Goal: Information Seeking & Learning: Check status

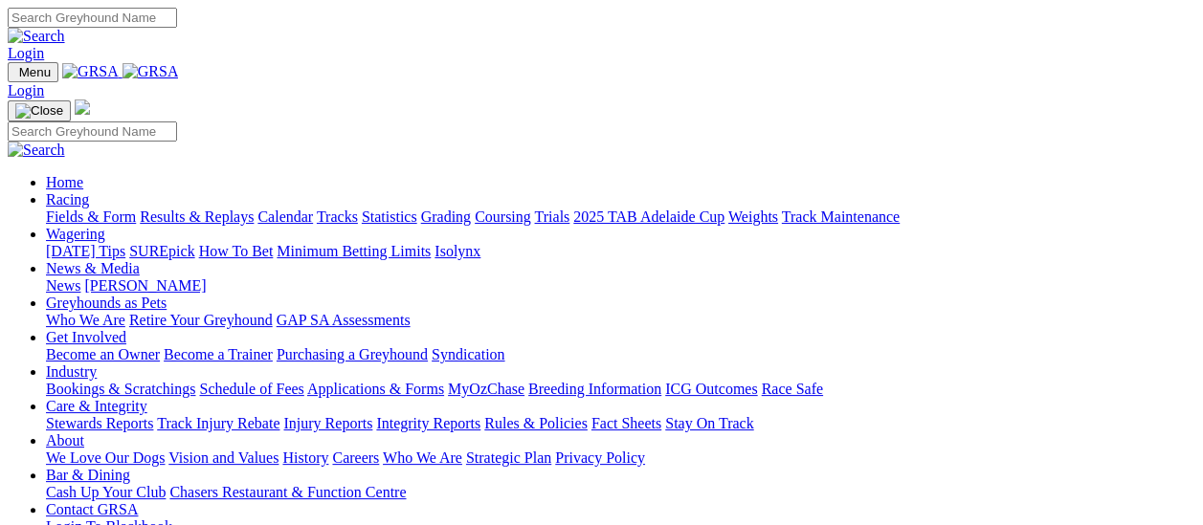
click at [207, 209] on link "Results & Replays" at bounding box center [197, 217] width 114 height 16
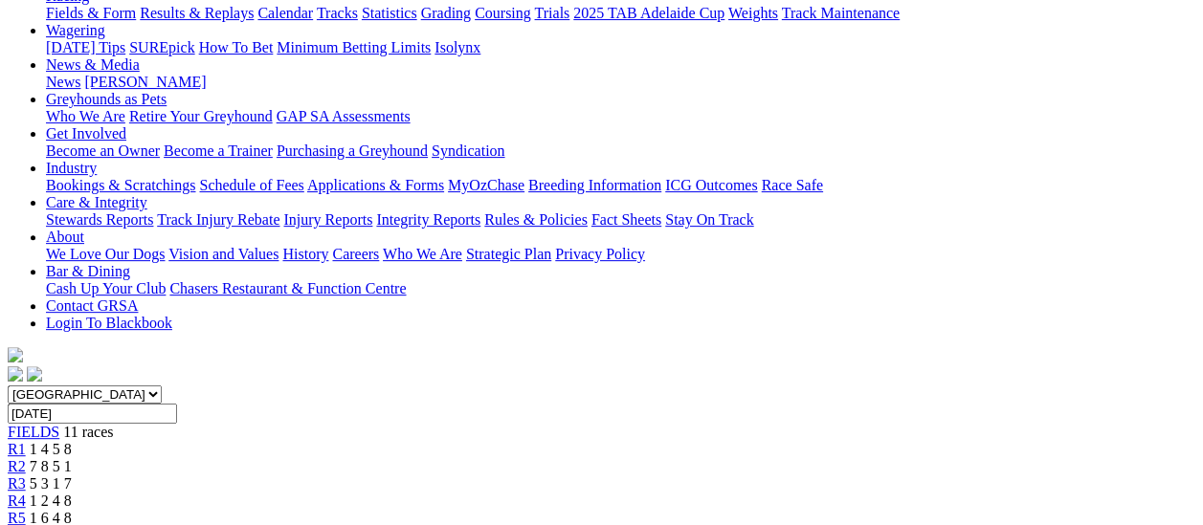
scroll to position [191, 0]
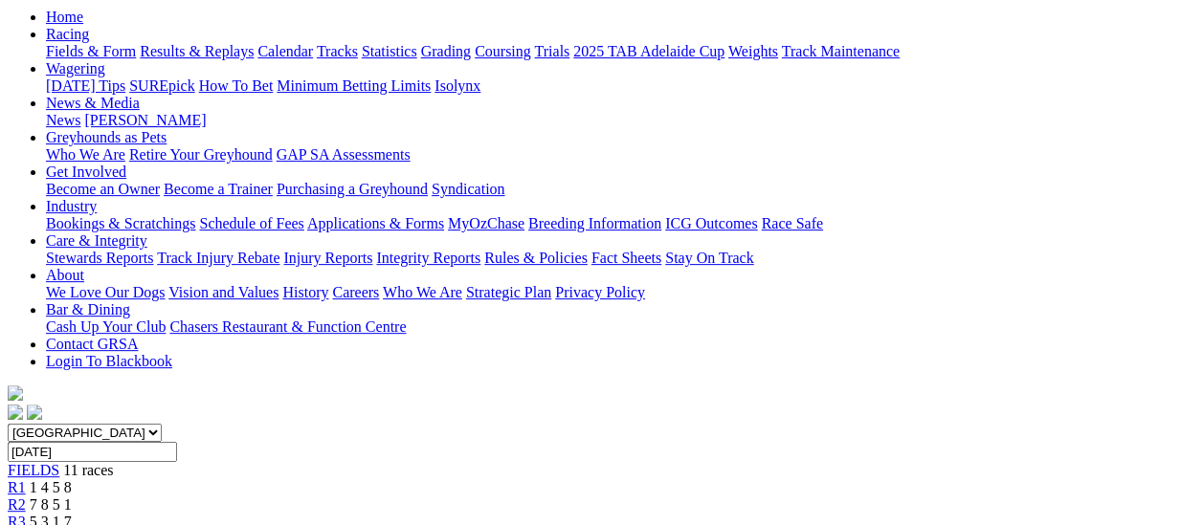
scroll to position [191, 0]
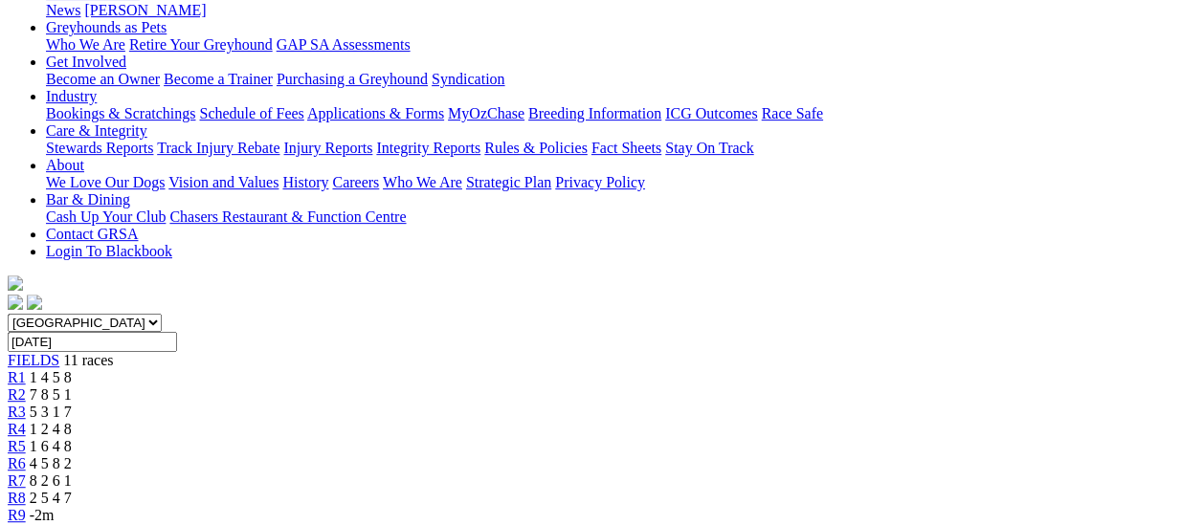
scroll to position [287, 0]
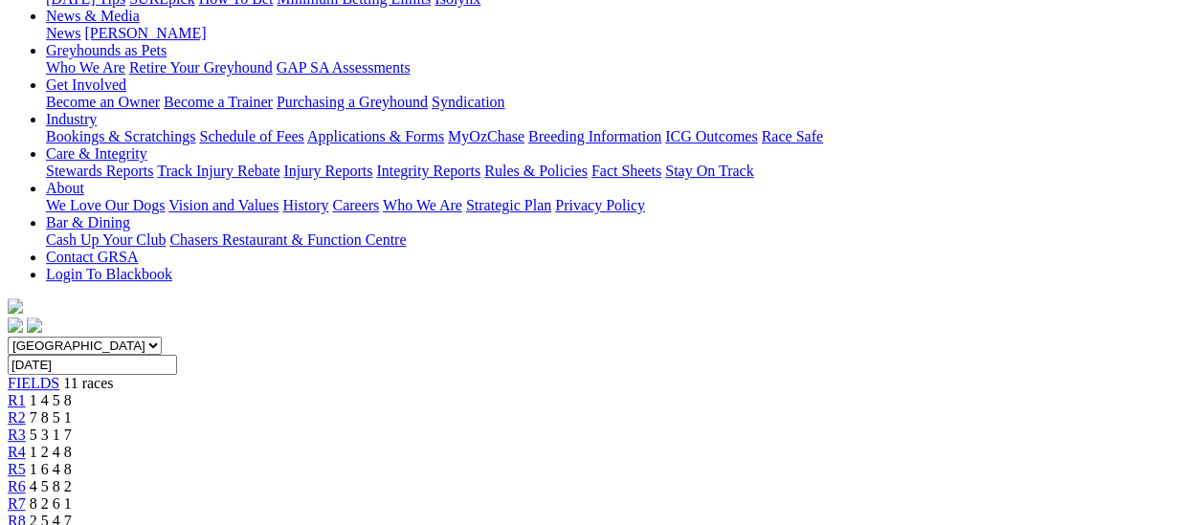
click at [26, 461] on span "R5" at bounding box center [17, 469] width 18 height 16
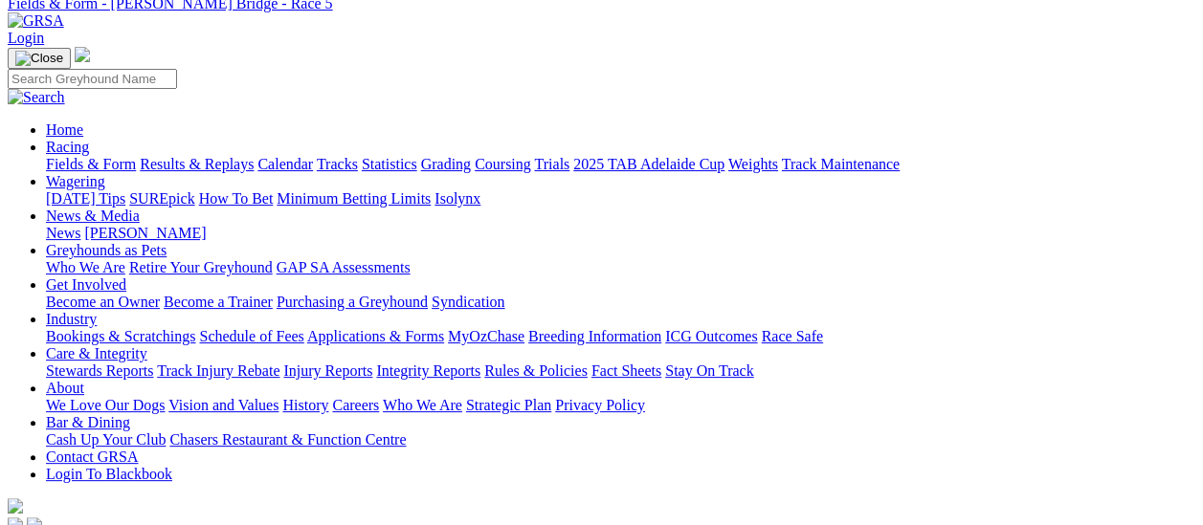
scroll to position [287, 0]
